Goal: Communication & Community: Answer question/provide support

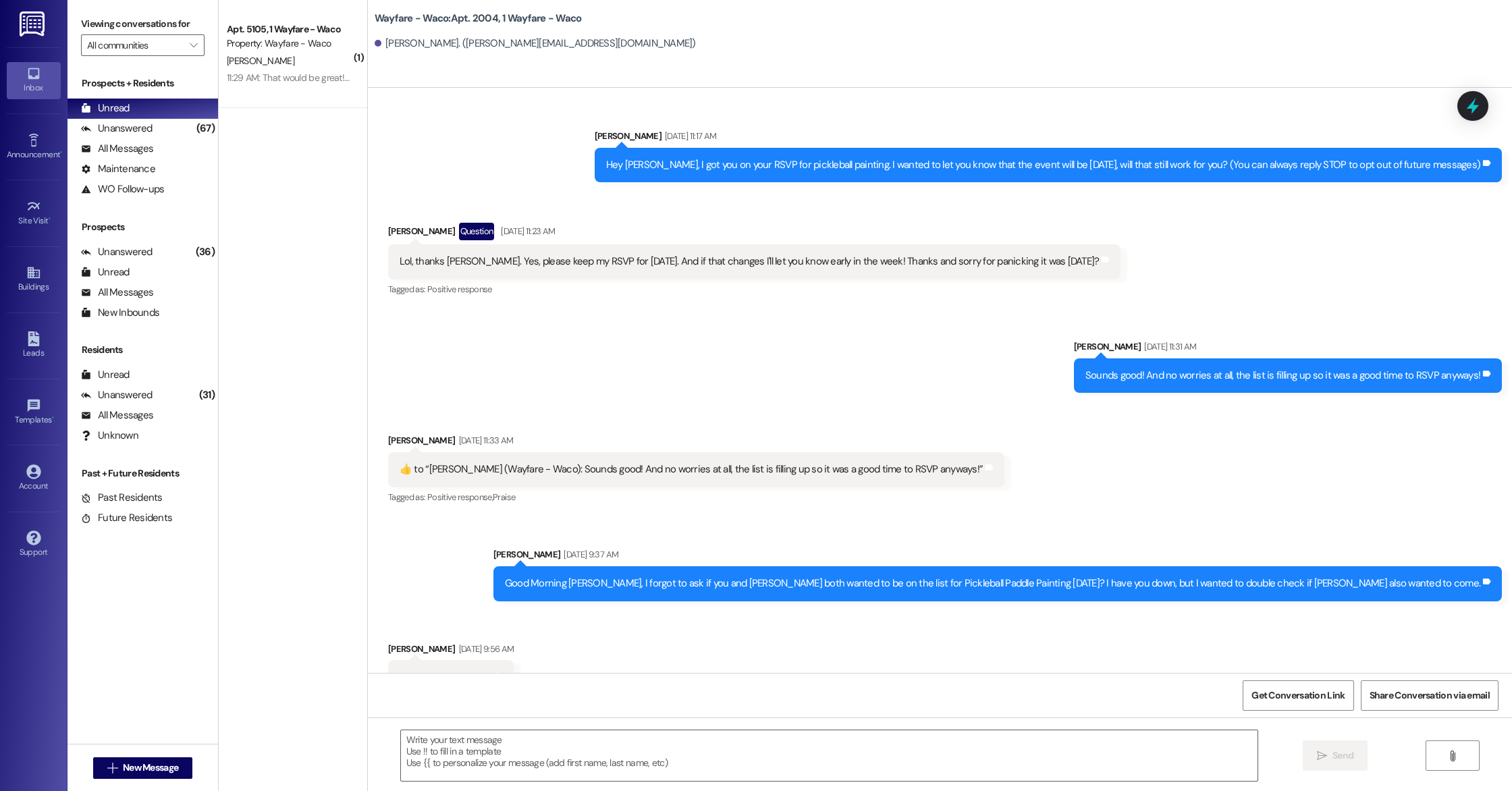
scroll to position [334, 0]
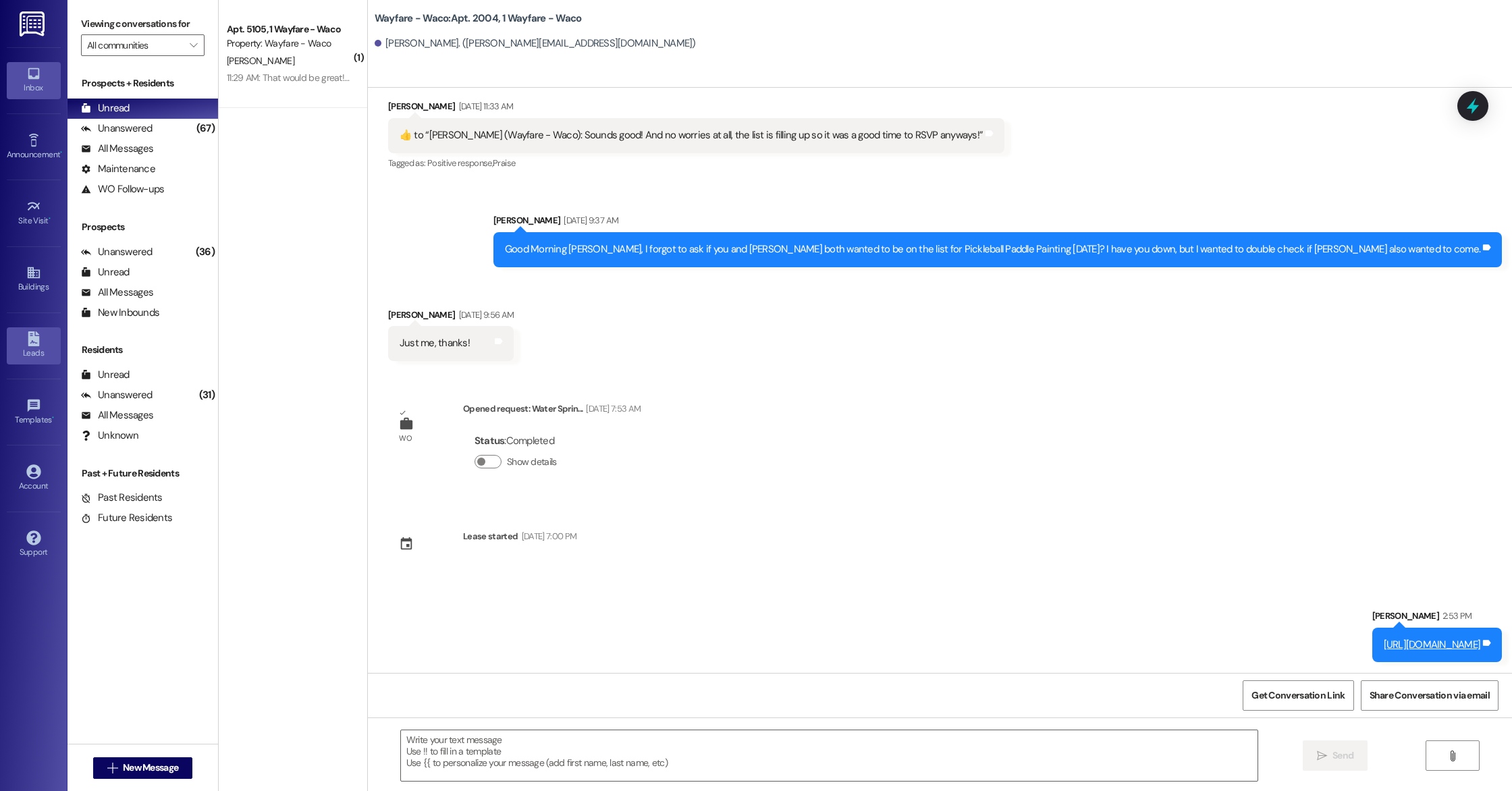
click at [38, 353] on div "Leads" at bounding box center [33, 353] width 67 height 14
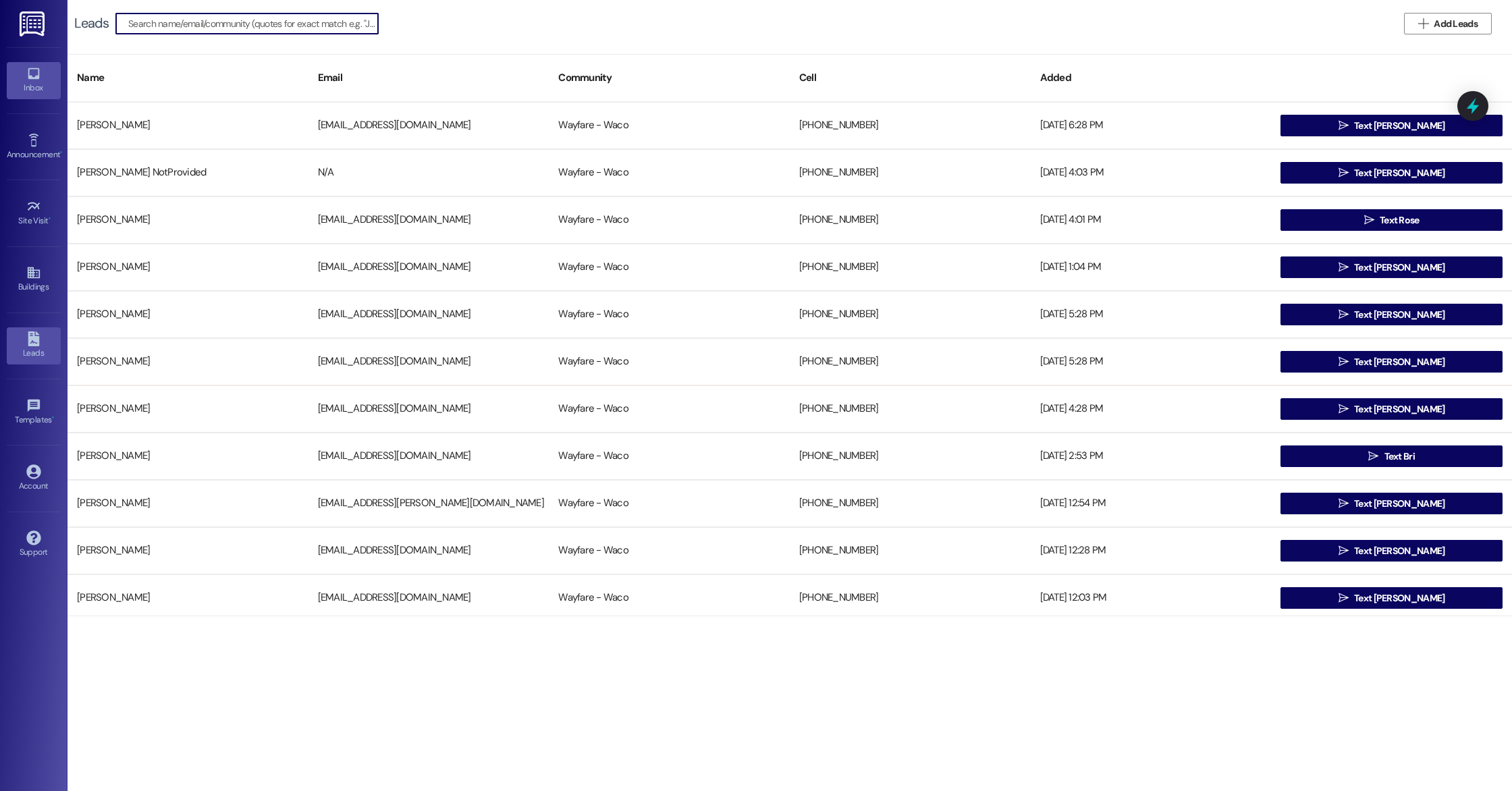
click at [35, 89] on div "Inbox" at bounding box center [33, 87] width 67 height 14
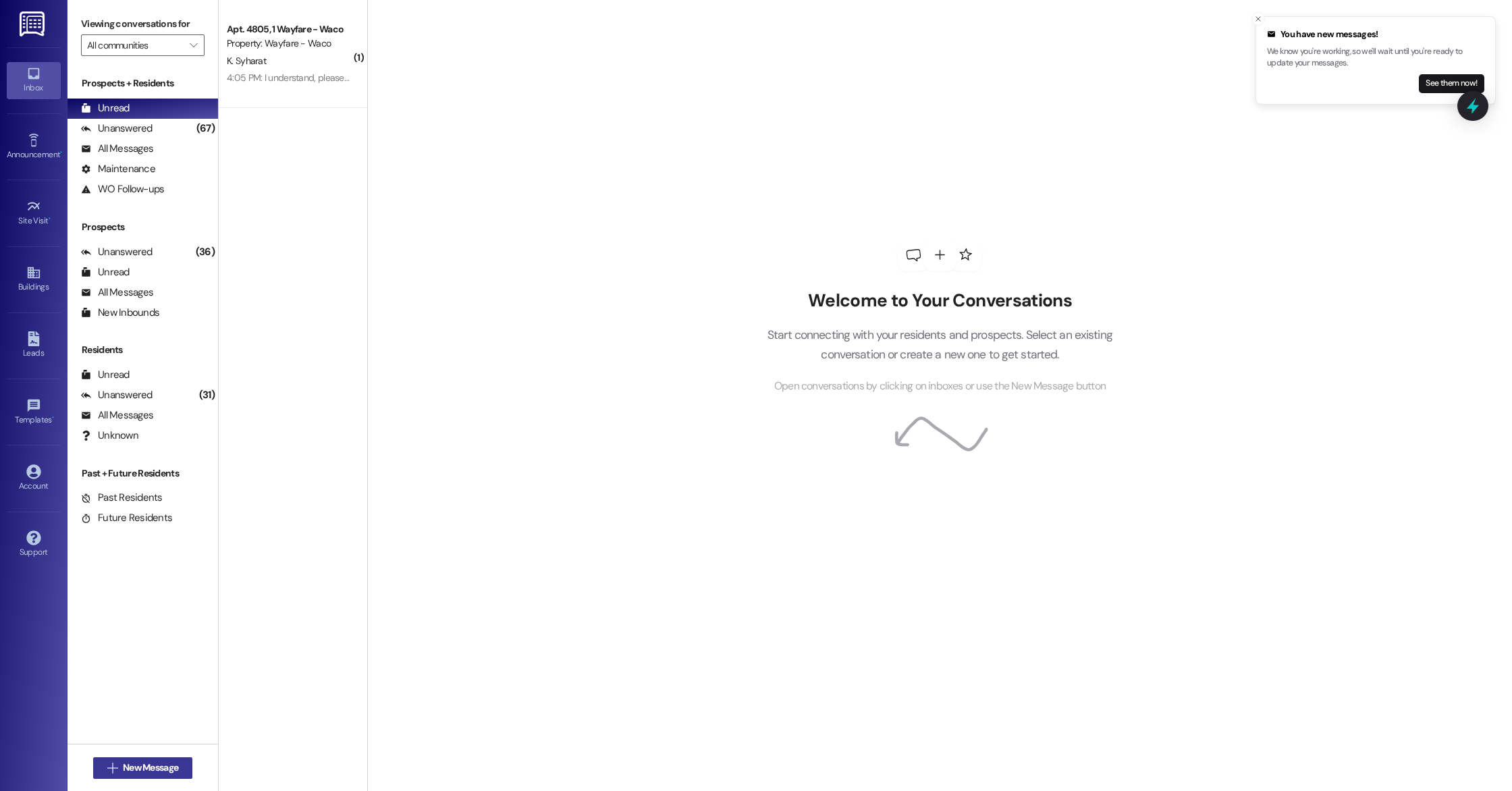
click at [142, 763] on span "New Message" at bounding box center [150, 768] width 56 height 14
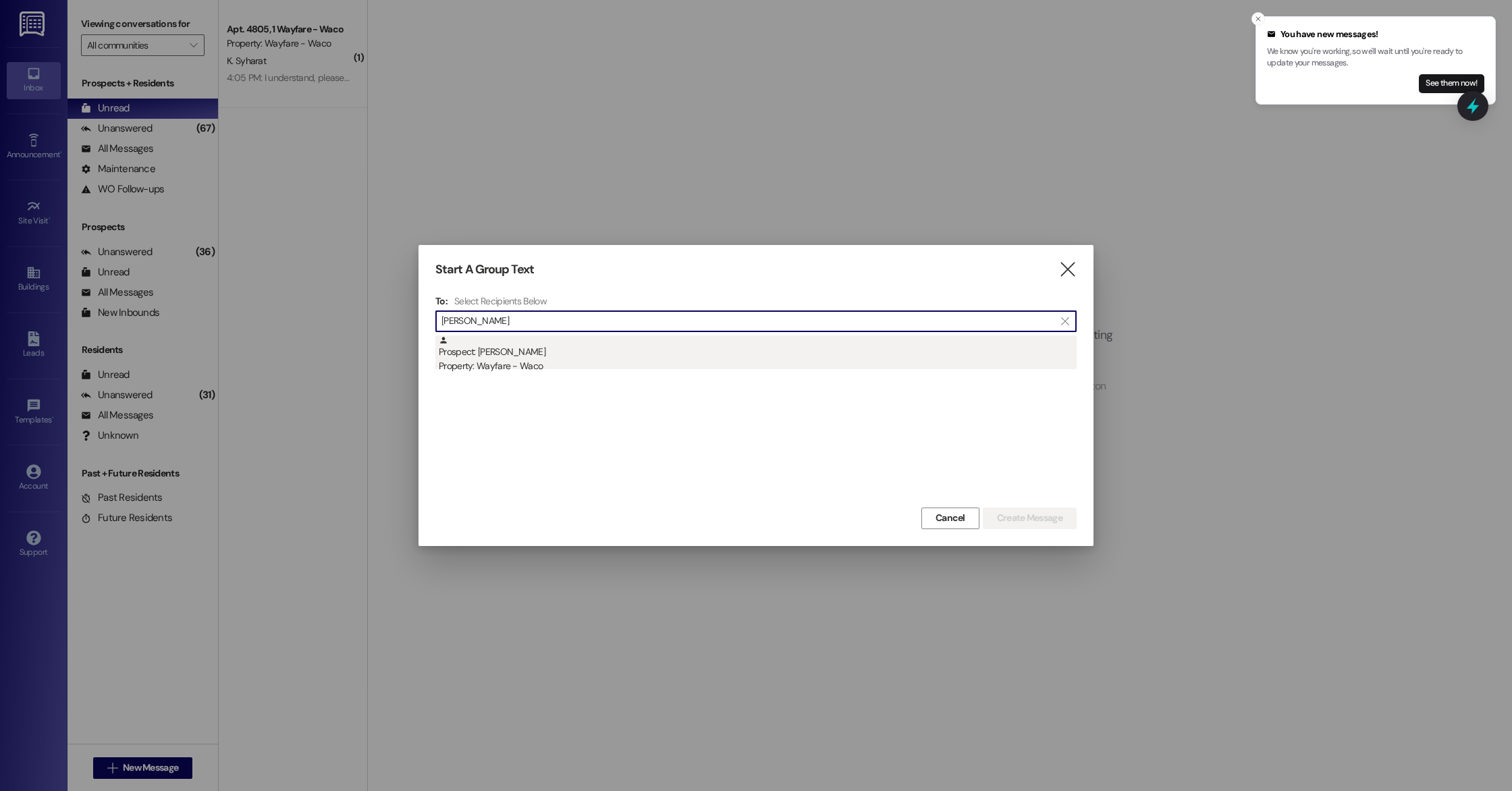
type input "[PERSON_NAME]"
click at [543, 373] on div "Property: Wayfare - Waco" at bounding box center [757, 366] width 638 height 14
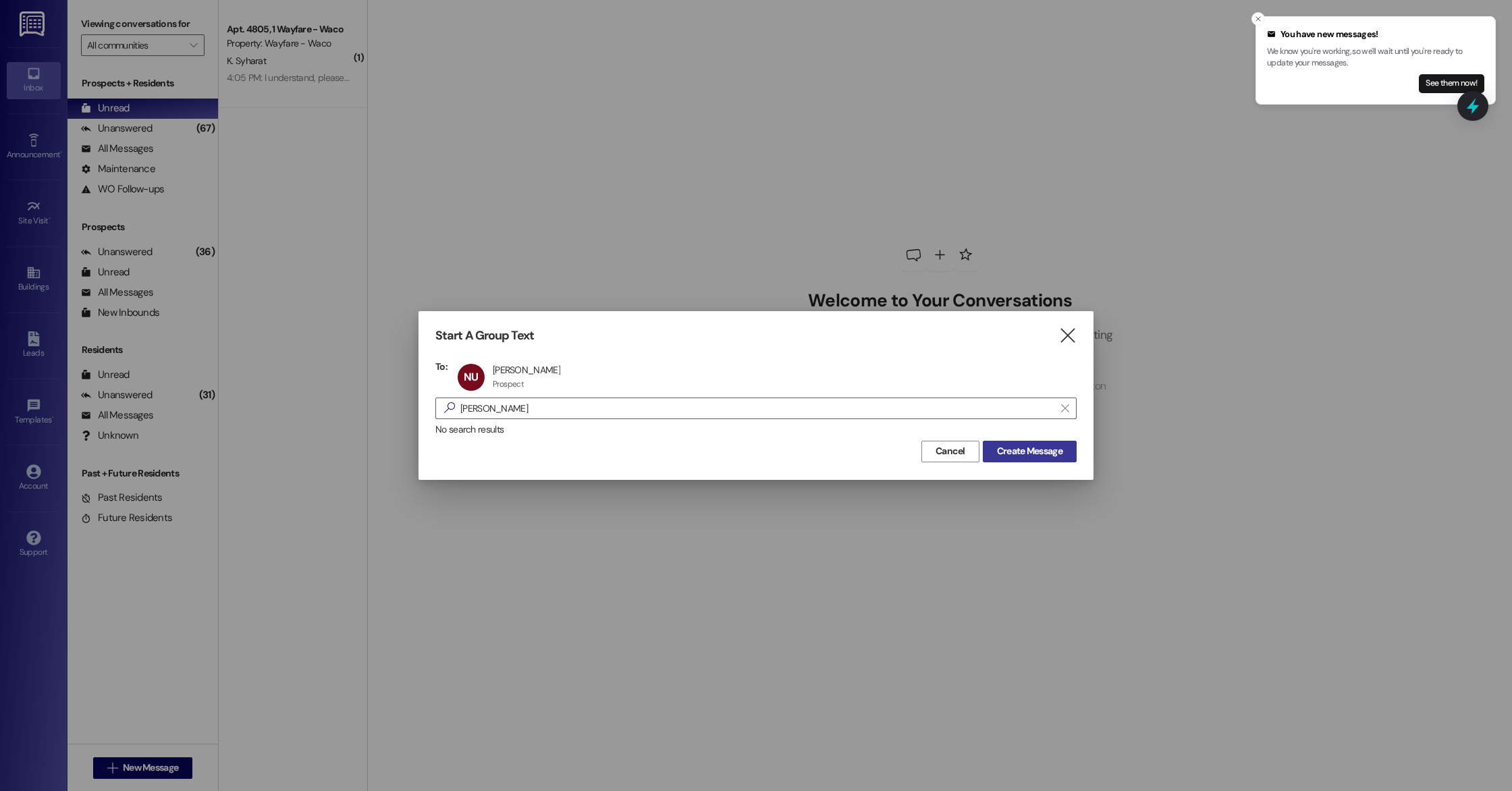
click at [1019, 457] on span "Create Message" at bounding box center [1029, 451] width 66 height 14
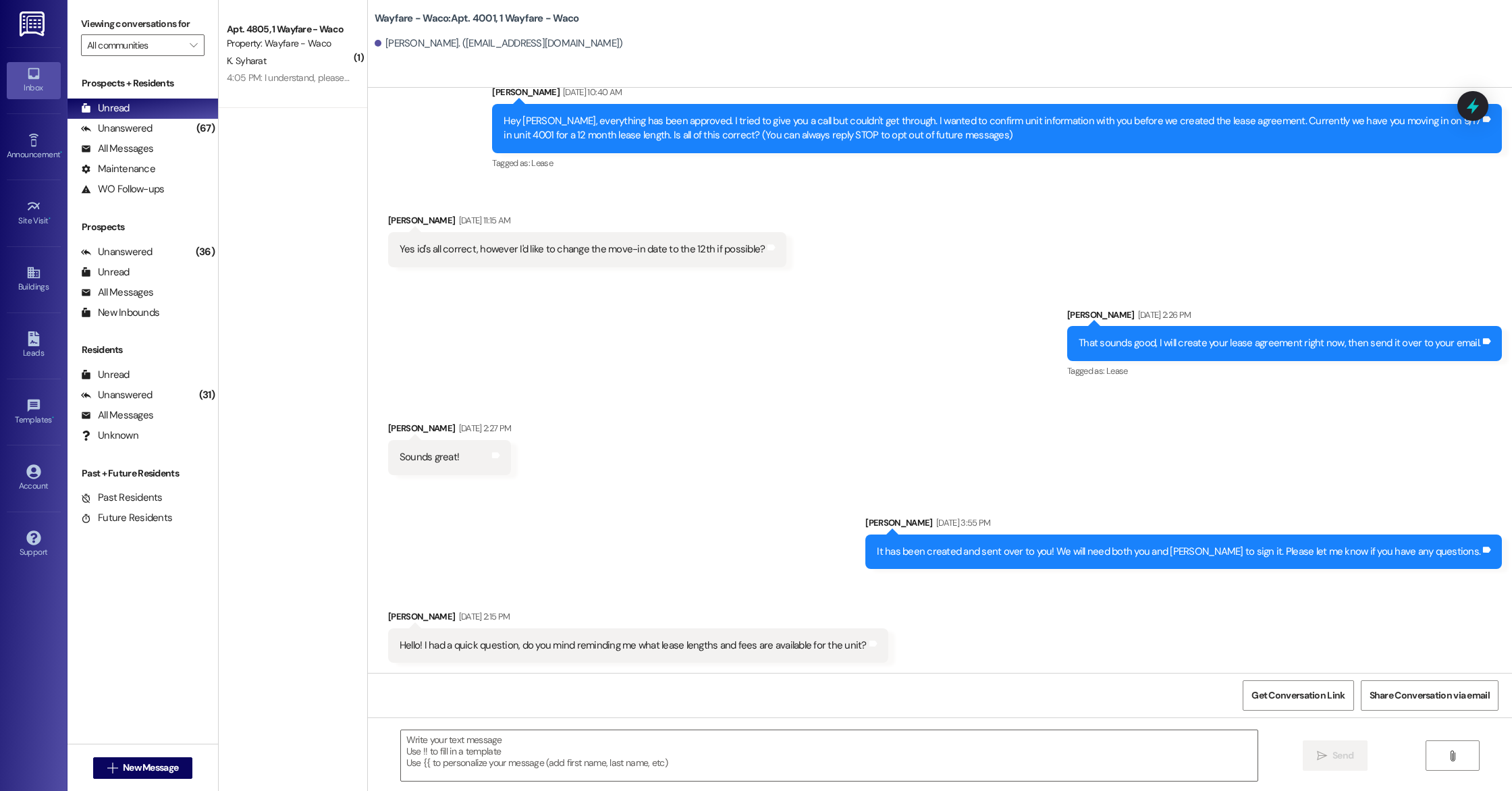
scroll to position [124, 0]
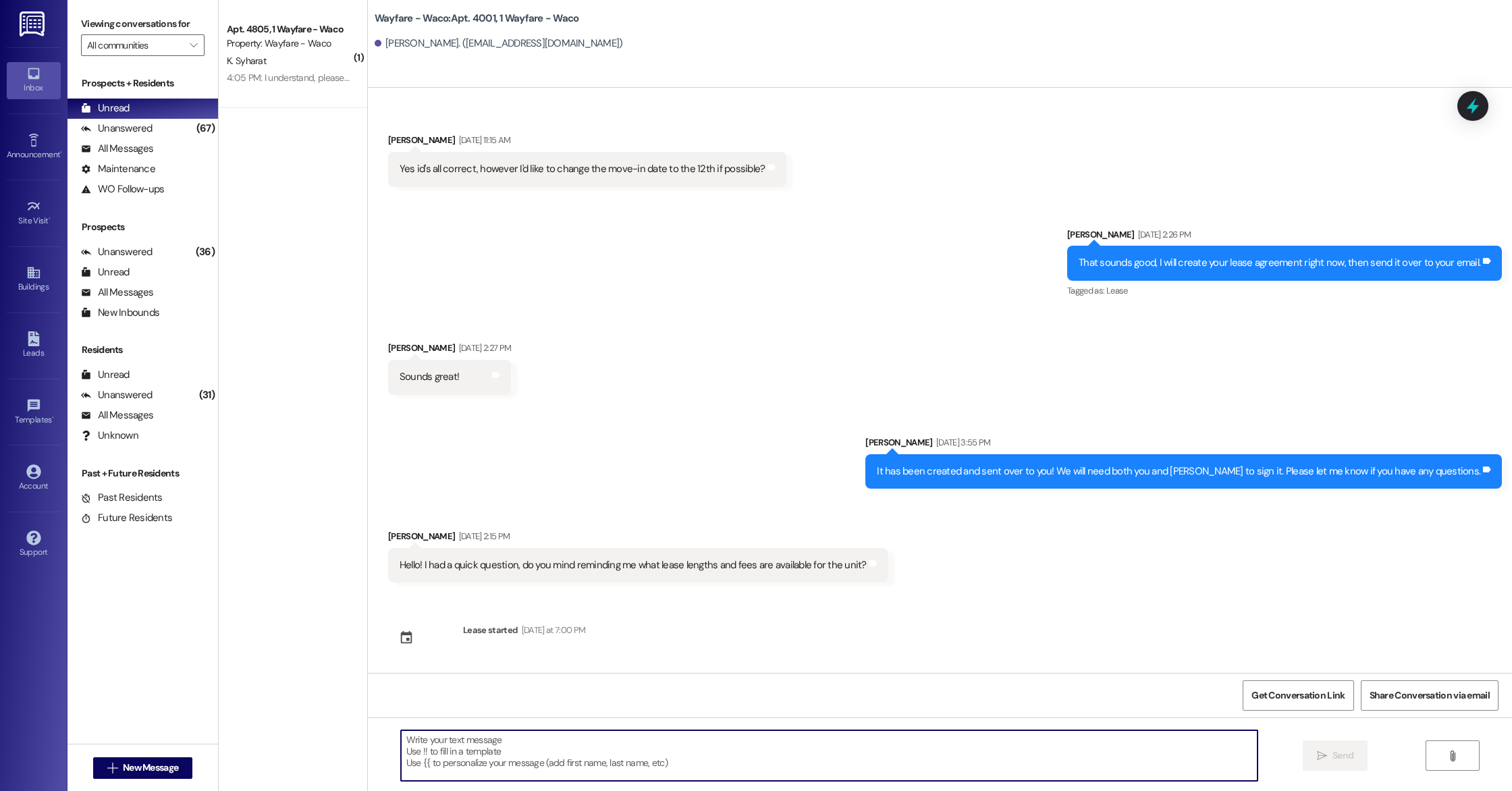
click at [599, 757] on textarea at bounding box center [829, 756] width 857 height 51
type textarea "H"
click at [46, 361] on link "Leads" at bounding box center [33, 345] width 54 height 36
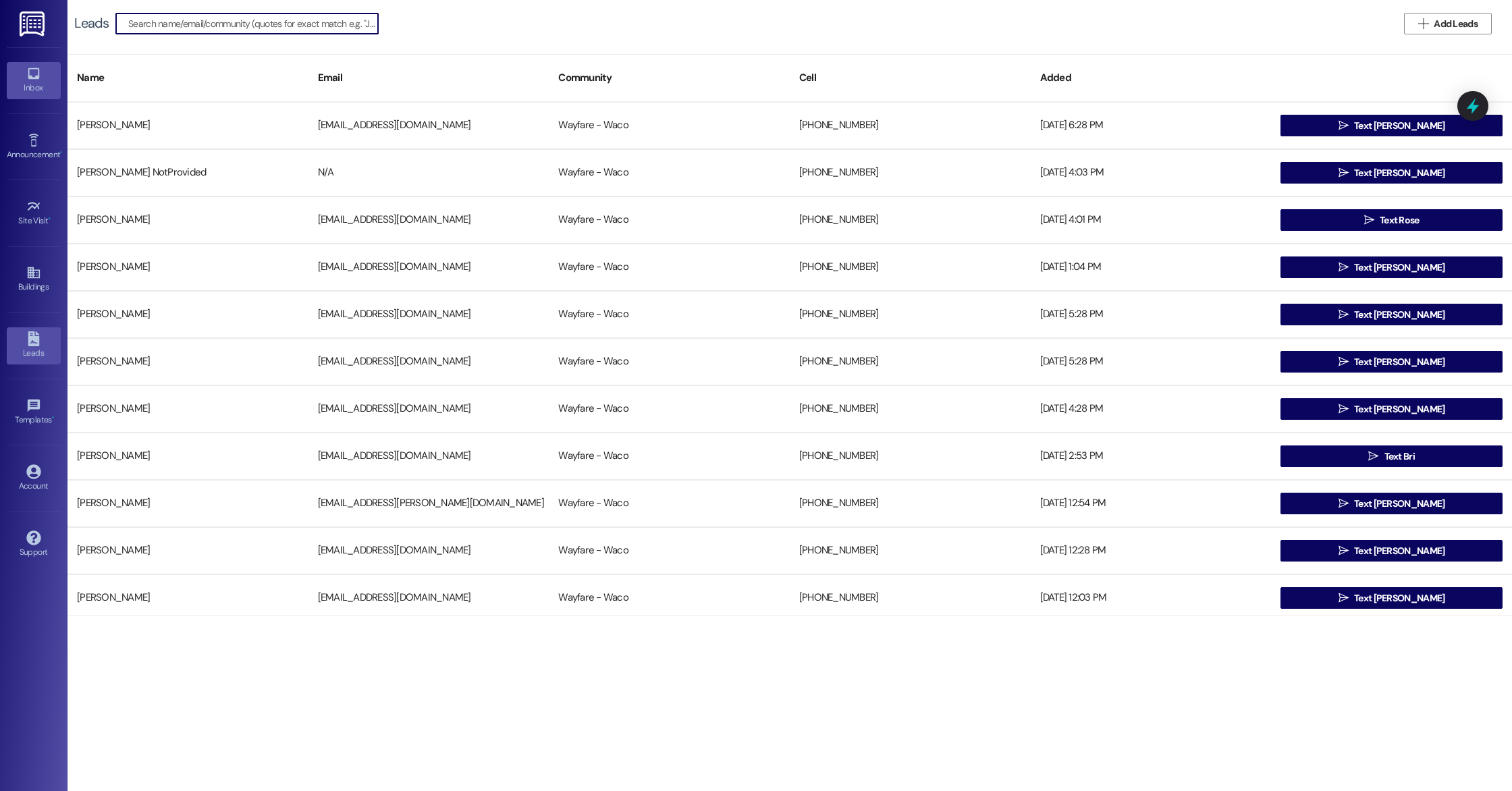
click at [35, 69] on icon at bounding box center [33, 74] width 12 height 12
